Goal: Task Accomplishment & Management: Manage account settings

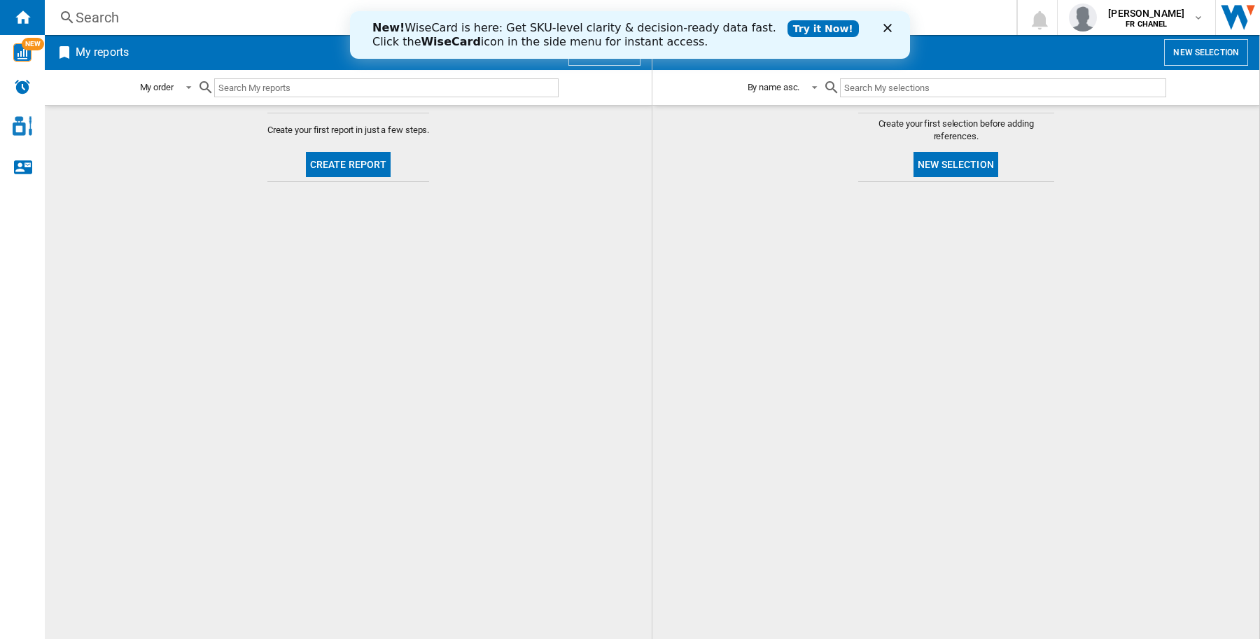
click at [887, 30] on icon "Fermer" at bounding box center [887, 28] width 8 height 8
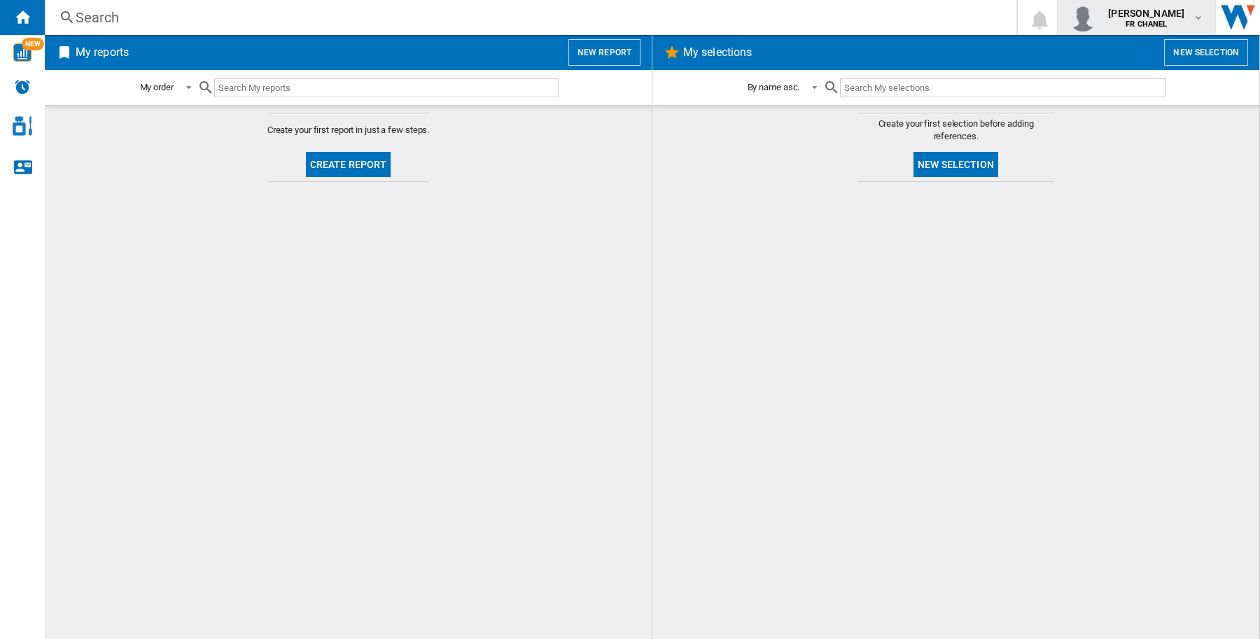
click at [1148, 18] on span "laura tecza" at bounding box center [1146, 13] width 76 height 14
click at [1162, 128] on button "Logout" at bounding box center [1137, 122] width 134 height 28
